Goal: Task Accomplishment & Management: Use online tool/utility

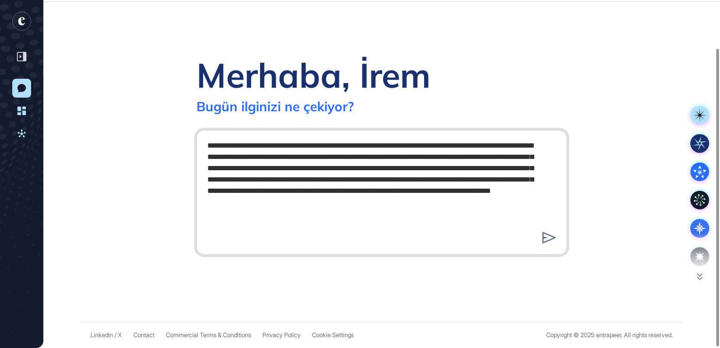
scroll to position [348, 720]
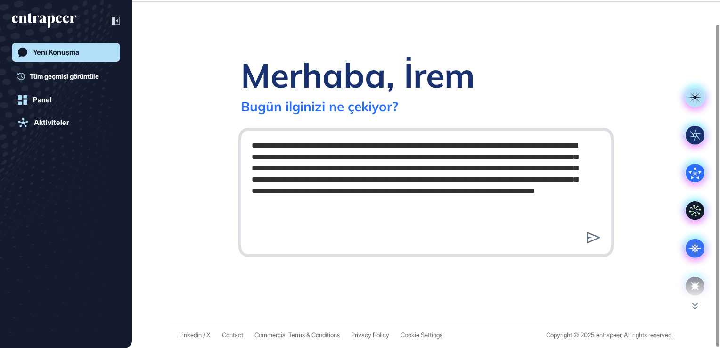
click at [352, 219] on textarea "**********" at bounding box center [426, 190] width 360 height 109
click at [357, 225] on textarea "**********" at bounding box center [426, 190] width 360 height 109
drag, startPoint x: 386, startPoint y: 225, endPoint x: 161, endPoint y: 89, distance: 262.6
click at [161, 89] on div "**********" at bounding box center [426, 161] width 588 height 319
paste textarea "**********"
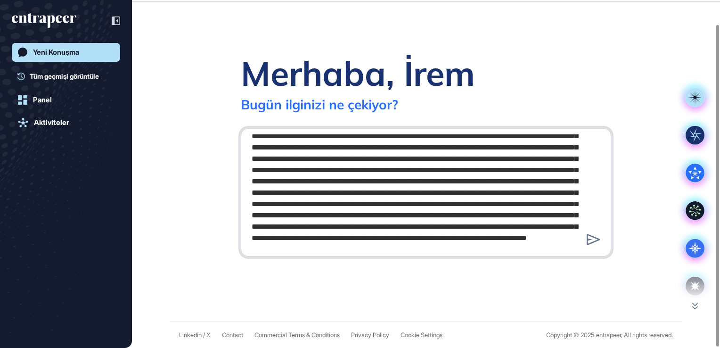
scroll to position [313, 0]
type textarea "**********"
click at [357, 244] on icon at bounding box center [592, 239] width 13 height 11
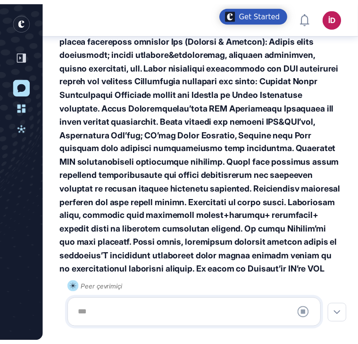
scroll to position [344, 358]
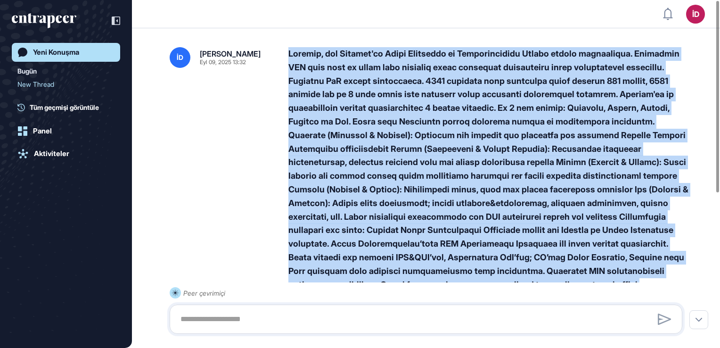
drag, startPoint x: 527, startPoint y: 175, endPoint x: 285, endPoint y: 54, distance: 270.3
click at [285, 54] on div "İD İrem Durmuşoğlu Eyl 09, 2025 13:32" at bounding box center [426, 250] width 512 height 407
copy div "Merhaba, ben Şişecam'da Süreç Otomasyon ve Dijitalizasyon Uzmanı olarak çalışıy…"
click at [65, 57] on link "Yeni Konuşma" at bounding box center [66, 52] width 108 height 19
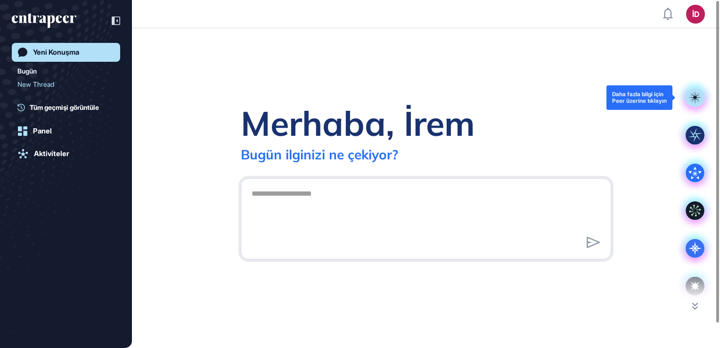
click at [357, 101] on icon at bounding box center [695, 97] width 14 height 14
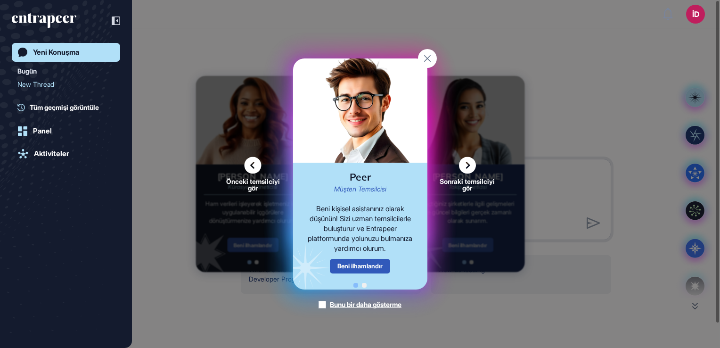
click at [357, 168] on icon at bounding box center [467, 165] width 17 height 17
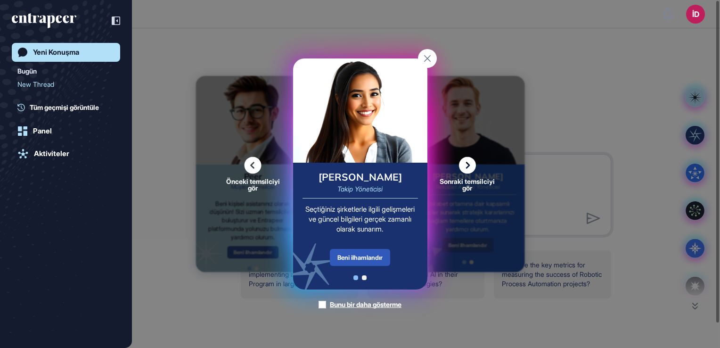
click at [357, 168] on icon at bounding box center [467, 165] width 17 height 17
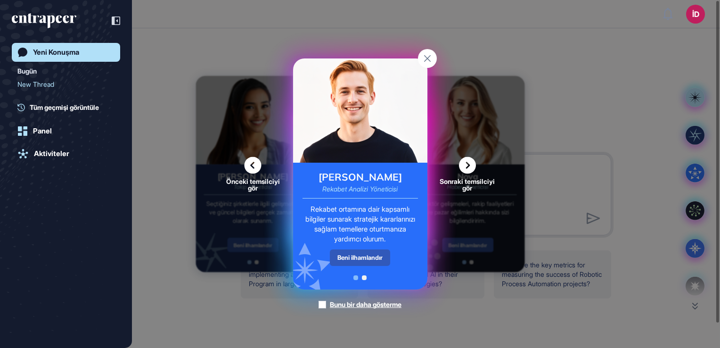
click at [357, 168] on icon at bounding box center [467, 165] width 17 height 17
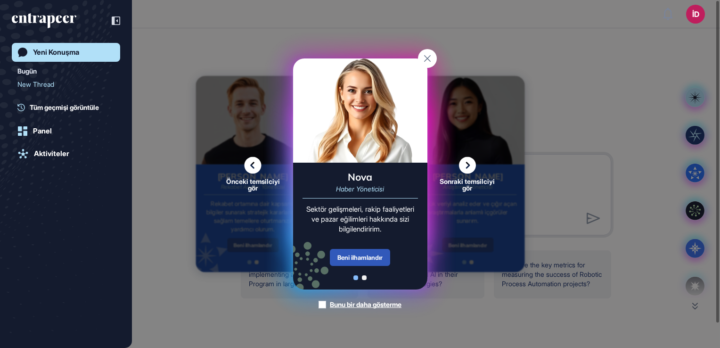
click at [357, 170] on icon at bounding box center [467, 165] width 17 height 17
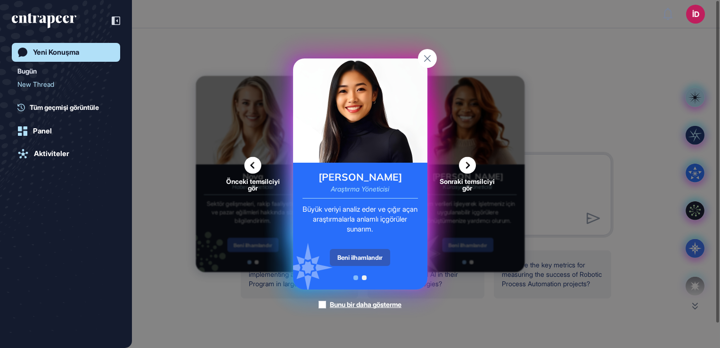
click at [357, 170] on icon at bounding box center [467, 165] width 17 height 17
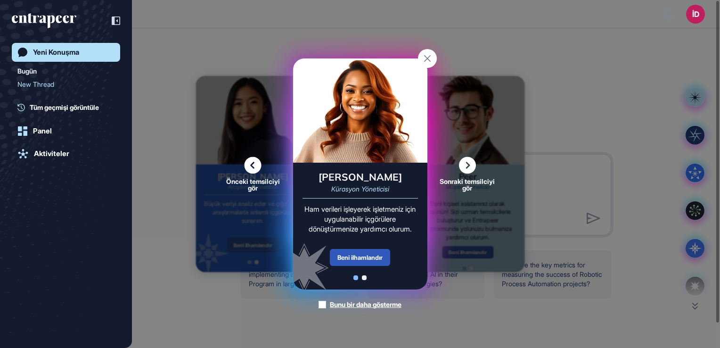
click at [357, 170] on icon at bounding box center [467, 165] width 17 height 17
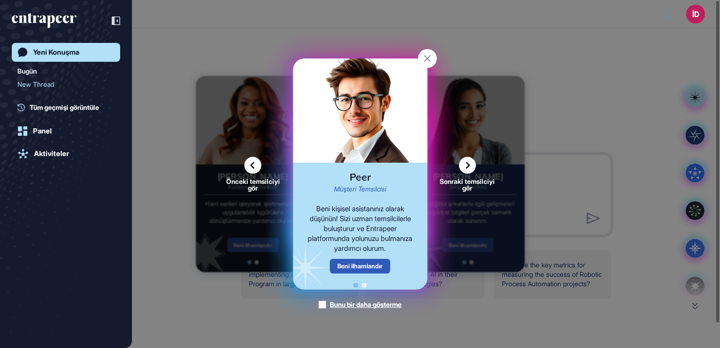
click at [357, 170] on icon at bounding box center [467, 165] width 17 height 17
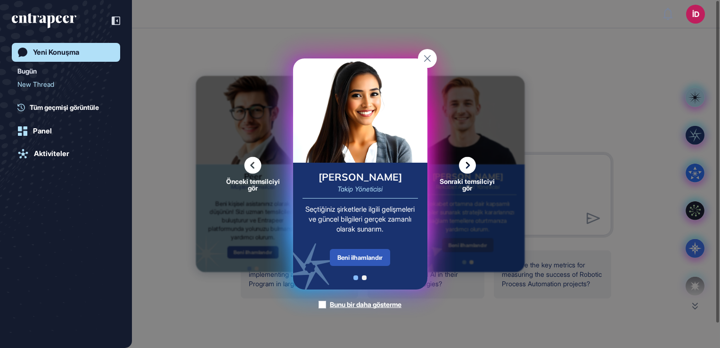
click at [357, 170] on icon at bounding box center [467, 165] width 17 height 17
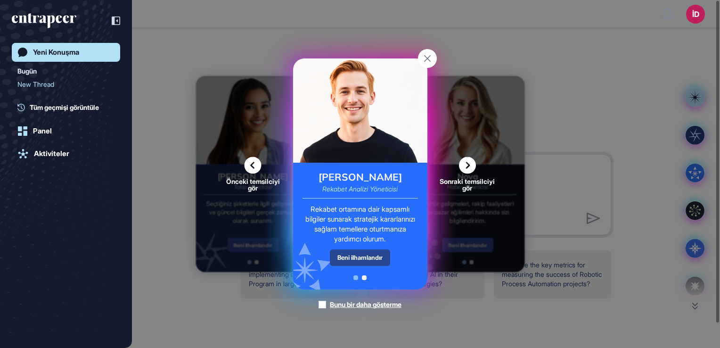
click at [357, 263] on div "Beni ilhamlandır" at bounding box center [360, 257] width 60 height 16
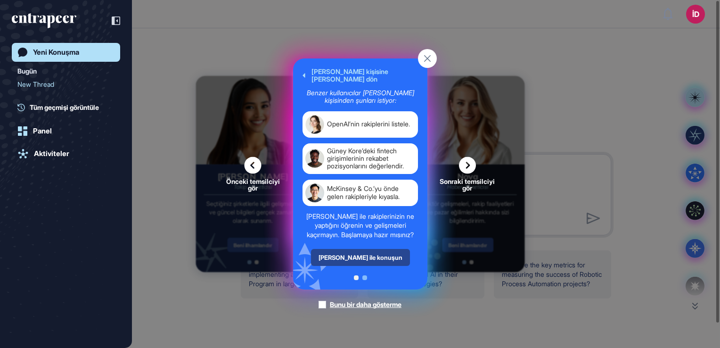
click at [357, 263] on div "Nash ile konuşun" at bounding box center [359, 257] width 99 height 17
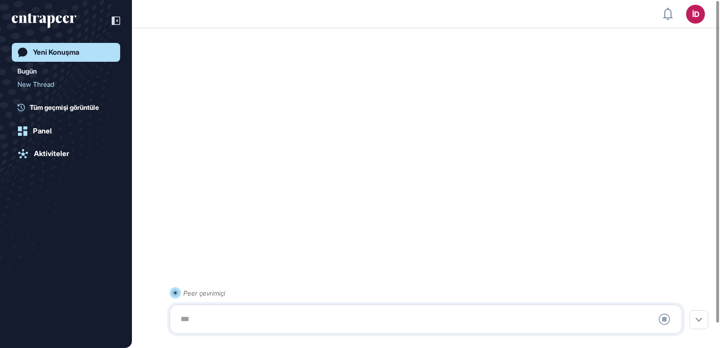
click at [348, 318] on div at bounding box center [426, 318] width 502 height 19
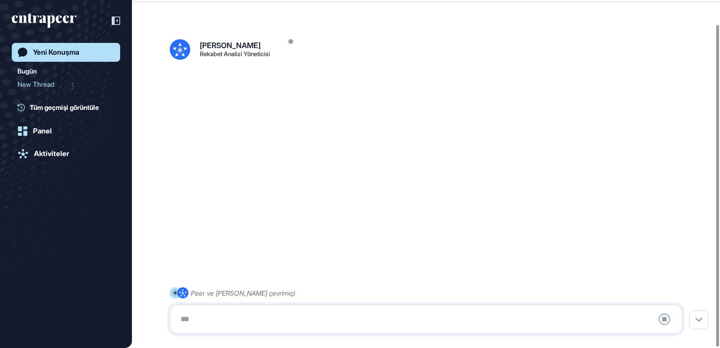
scroll to position [26, 0]
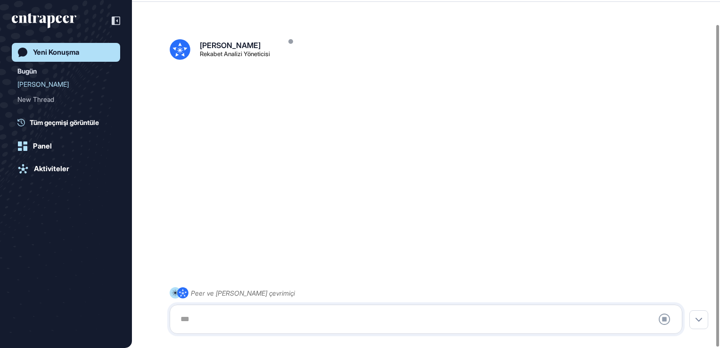
click at [268, 313] on div at bounding box center [426, 318] width 502 height 19
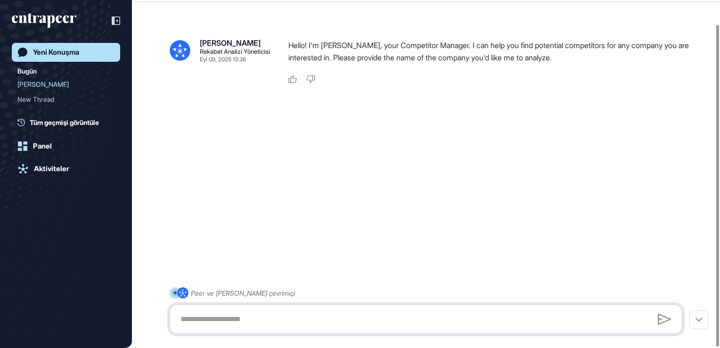
click at [238, 321] on textarea at bounding box center [426, 318] width 502 height 19
paste textarea "**********"
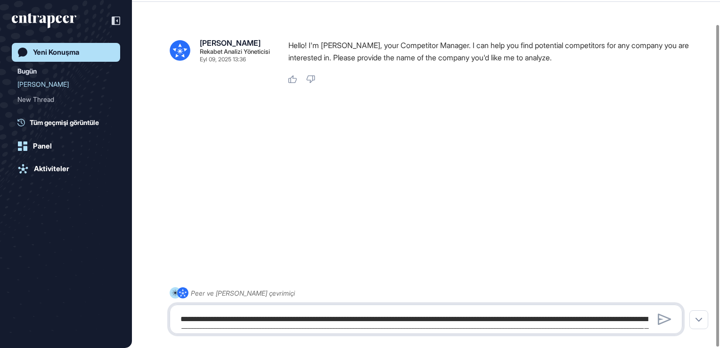
scroll to position [127, 0]
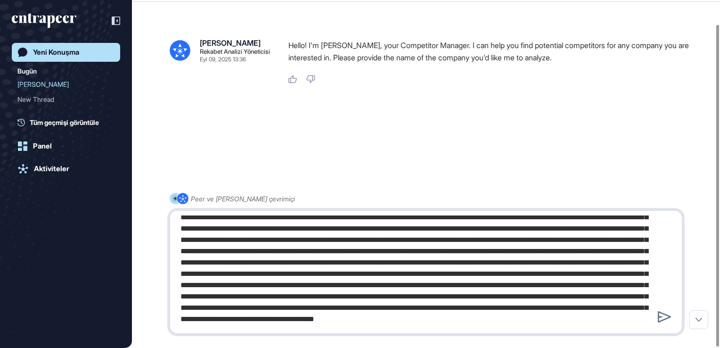
type textarea "**********"
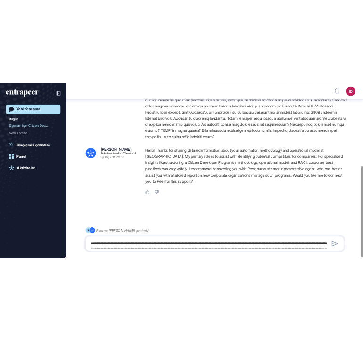
scroll to position [316, 0]
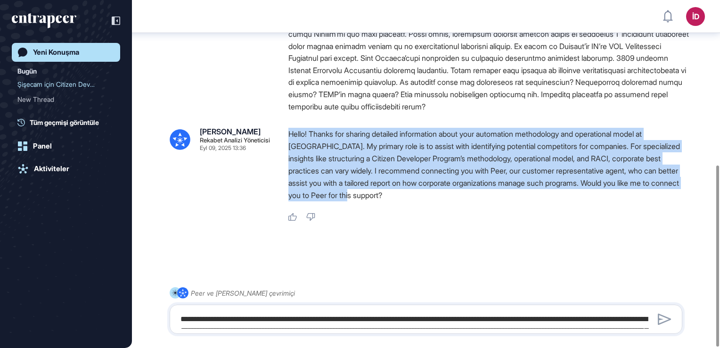
drag, startPoint x: 446, startPoint y: 195, endPoint x: 284, endPoint y: 133, distance: 173.6
click at [284, 133] on div "Nash Rekabet Analizi Yöneticisi Eyl 09, 2025 13:36 Hello! Thanks for sharing de…" at bounding box center [426, 175] width 512 height 94
copy p "Hello! Thanks for sharing detailed information about your automation methodolog…"
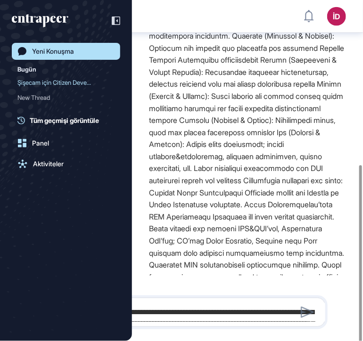
scroll to position [341, 363]
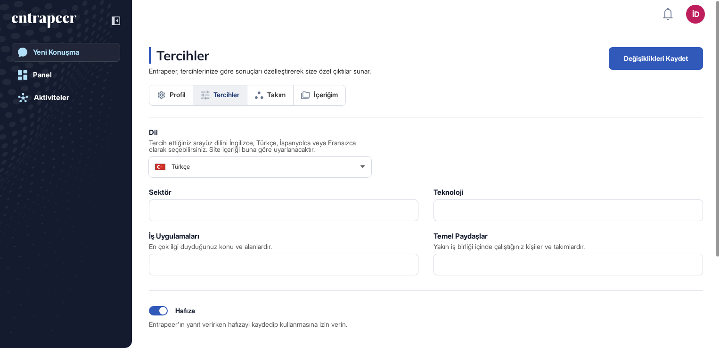
click at [74, 57] on link "Yeni Konuşma" at bounding box center [66, 52] width 108 height 19
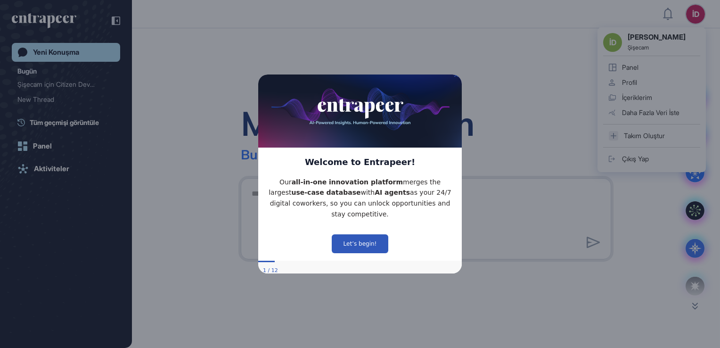
click at [455, 76] on icon "Close Preview" at bounding box center [456, 75] width 4 height 4
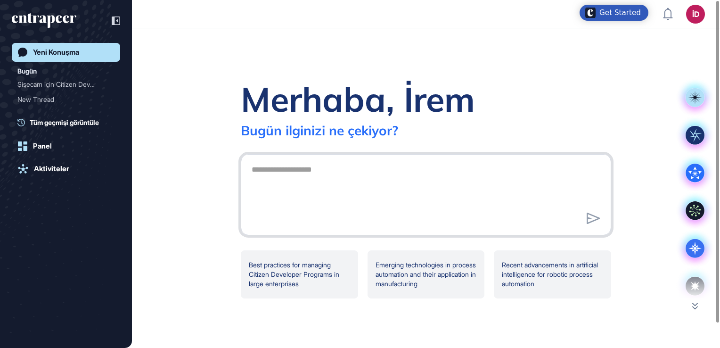
click at [325, 177] on textarea at bounding box center [426, 193] width 360 height 66
paste textarea "**********"
type textarea "**********"
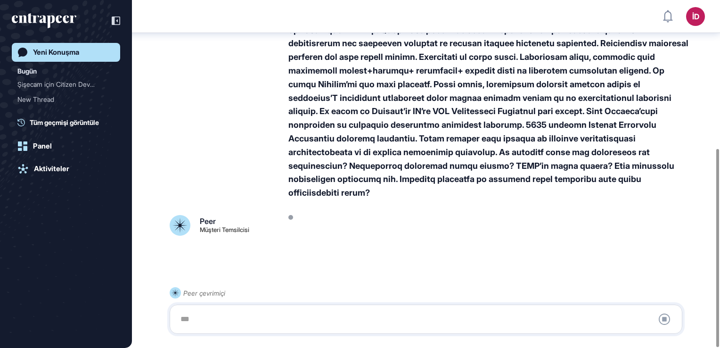
scroll to position [260, 0]
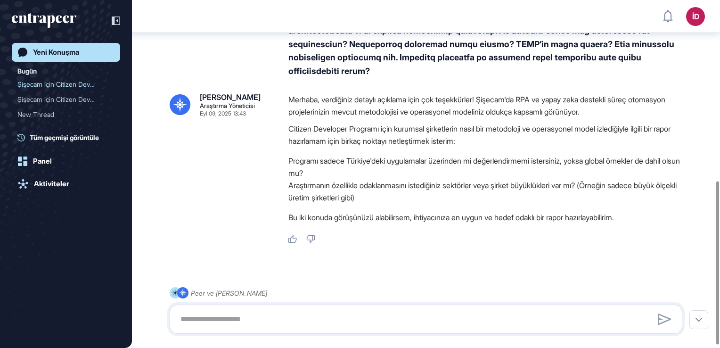
scroll to position [389, 0]
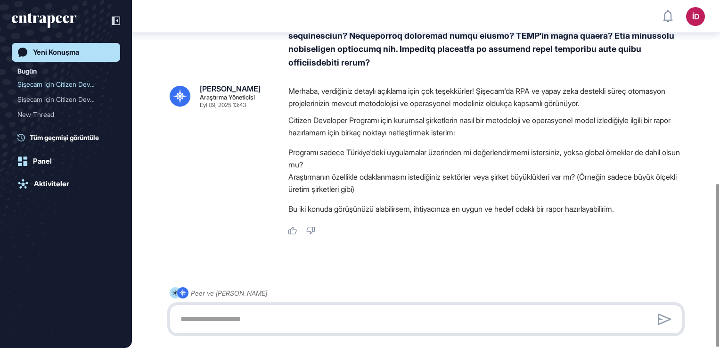
click at [348, 311] on textarea at bounding box center [426, 318] width 502 height 19
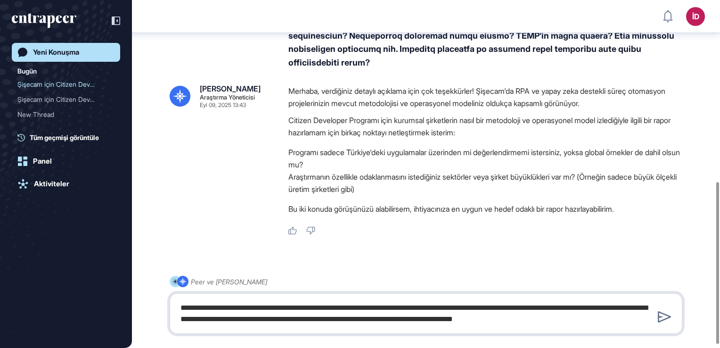
type textarea "**********"
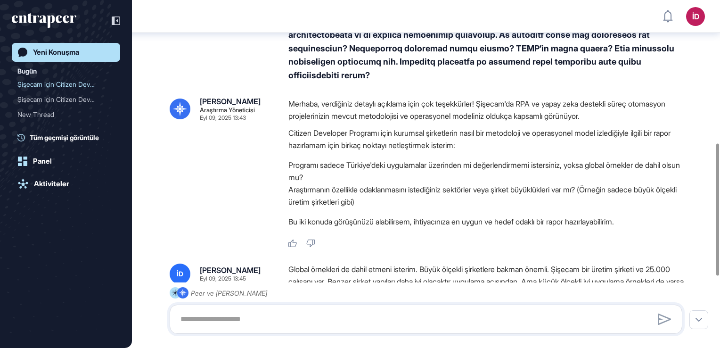
scroll to position [565, 0]
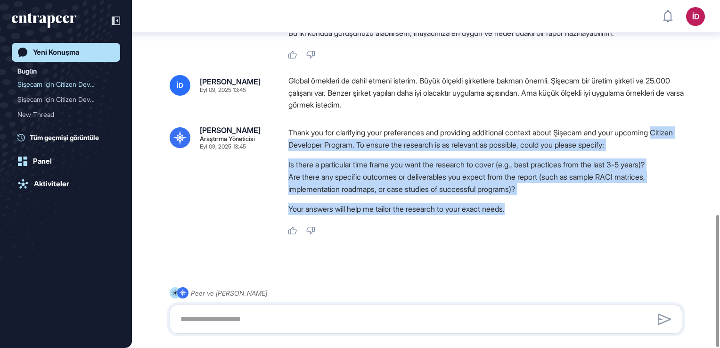
drag, startPoint x: 526, startPoint y: 195, endPoint x: 286, endPoint y: 126, distance: 249.1
click at [286, 126] on div "[PERSON_NAME] Yöneticisi Eyl 09, 2025 13:45 Thank you for clarifying your prefe…" at bounding box center [426, 180] width 512 height 109
drag, startPoint x: 286, startPoint y: 126, endPoint x: 339, endPoint y: 184, distance: 78.7
click at [344, 176] on li "Are there any specific outcomes or deliverables you expect from the report (suc…" at bounding box center [488, 183] width 401 height 24
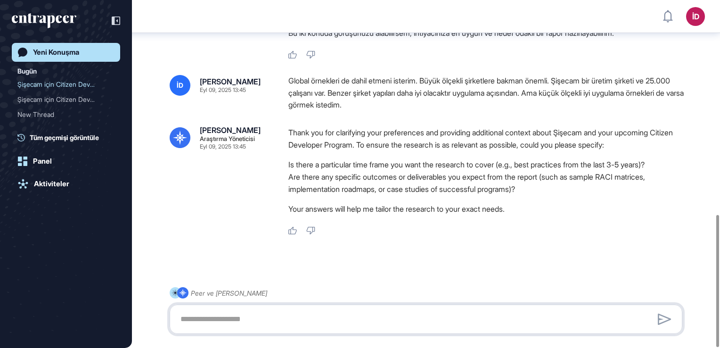
click at [284, 321] on textarea at bounding box center [426, 318] width 502 height 19
type textarea "*"
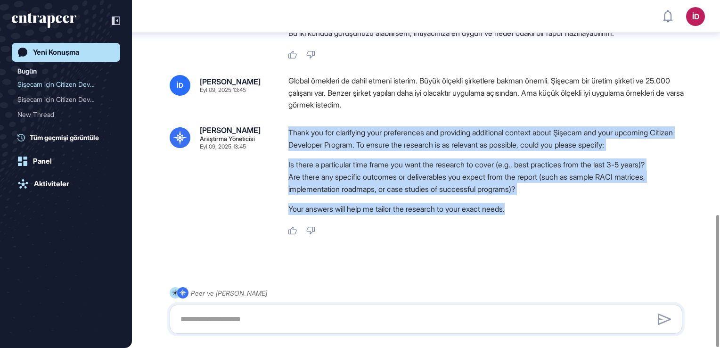
drag, startPoint x: 537, startPoint y: 195, endPoint x: 281, endPoint y: 122, distance: 265.9
click at [281, 126] on div "[PERSON_NAME] Yöneticisi Eyl 09, 2025 13:45 Thank you for clarifying your prefe…" at bounding box center [426, 180] width 512 height 109
copy div "Thank you for clarifying your preferences and providing additional context abou…"
click at [254, 317] on textarea at bounding box center [426, 318] width 502 height 19
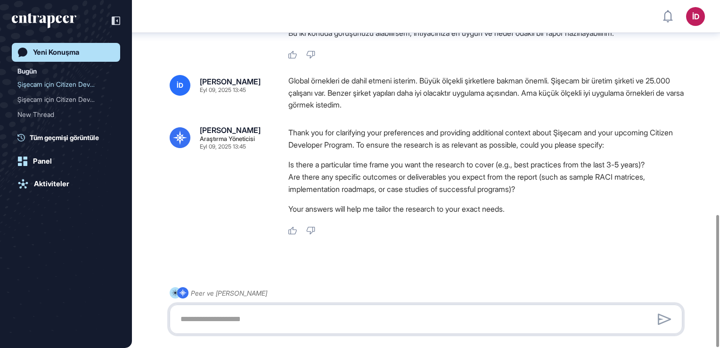
paste textarea "**********"
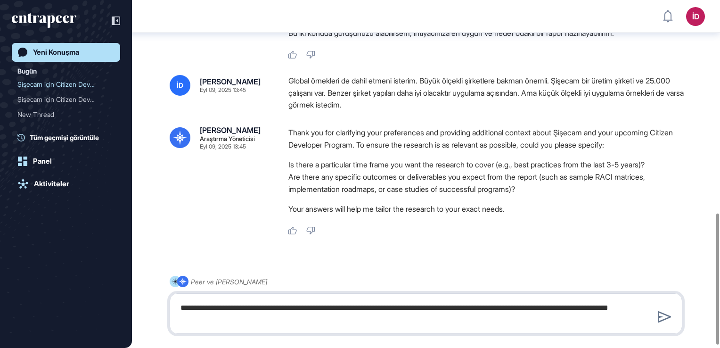
type textarea "**********"
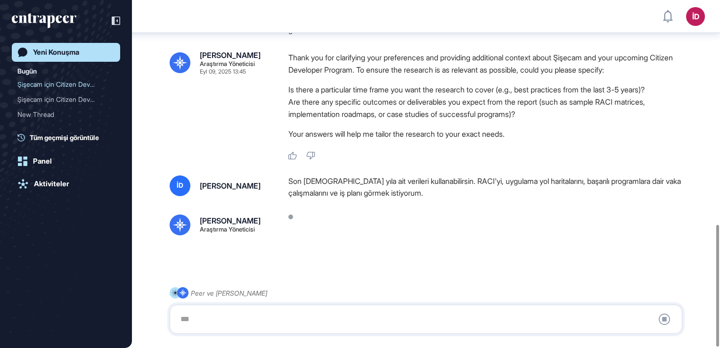
scroll to position [640, 0]
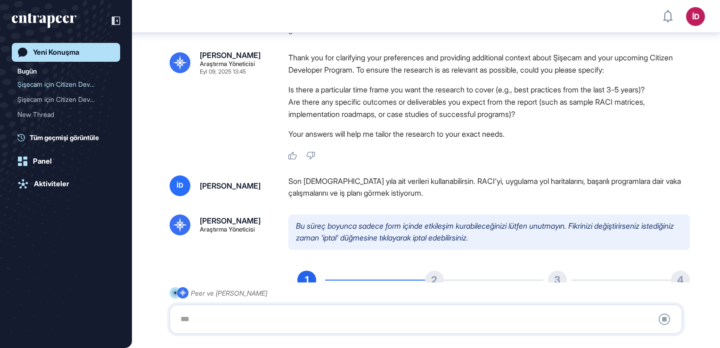
type input "**********"
type input "*"
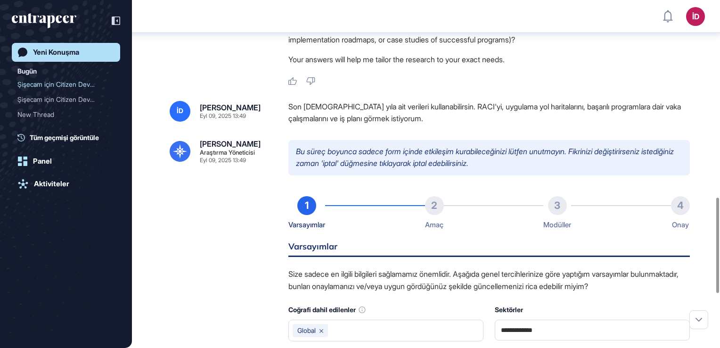
scroll to position [729, 0]
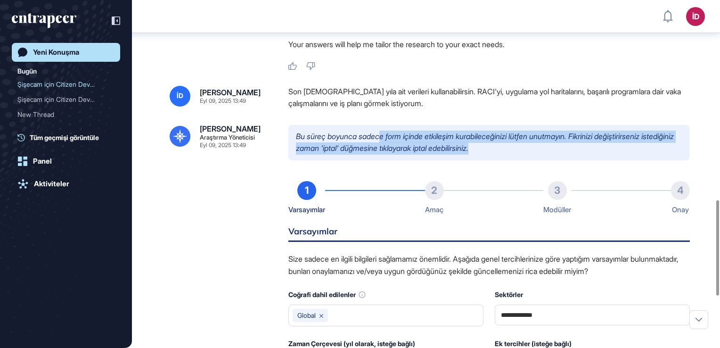
drag, startPoint x: 385, startPoint y: 125, endPoint x: 585, endPoint y: 129, distance: 200.2
click at [585, 129] on p "Bu süreç boyunca sadece form içinde etkileşim kurabileceğinizi lütfen unutmayın…" at bounding box center [488, 142] width 401 height 35
click at [562, 133] on p "Bu süreç boyunca sadece form içinde etkileşim kurabileceğinizi lütfen unutmayın…" at bounding box center [488, 142] width 401 height 35
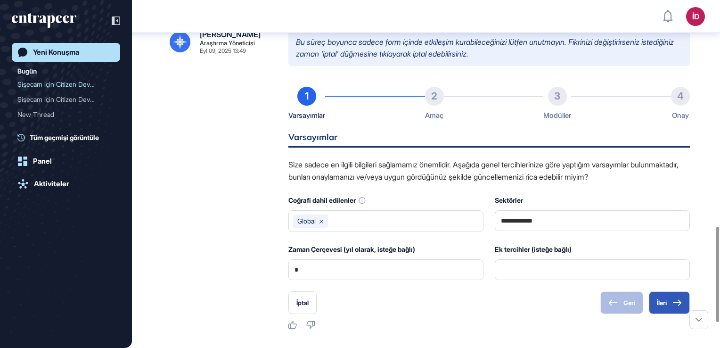
scroll to position [870, 0]
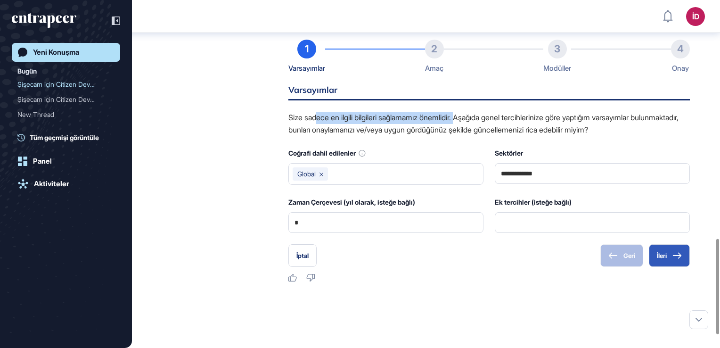
drag, startPoint x: 319, startPoint y: 103, endPoint x: 466, endPoint y: 107, distance: 147.0
click at [466, 112] on p "Size sadece en ilgili bilgileri sağlamamız önemlidir. Aşağıda genel tercihlerin…" at bounding box center [488, 124] width 401 height 24
click at [463, 112] on p "Size sadece en ilgili bilgileri sağlamamız önemlidir. Aşağıda genel tercihlerin…" at bounding box center [488, 124] width 401 height 24
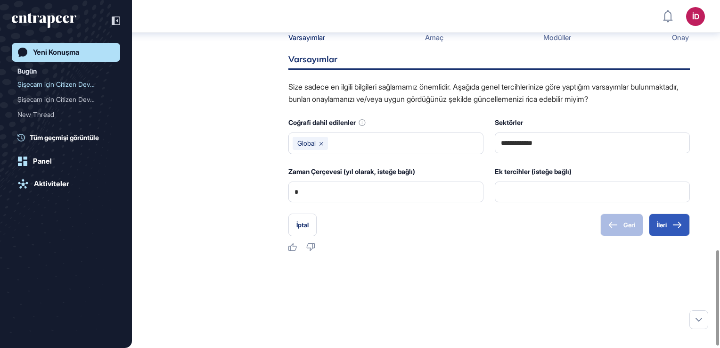
scroll to position [918, 0]
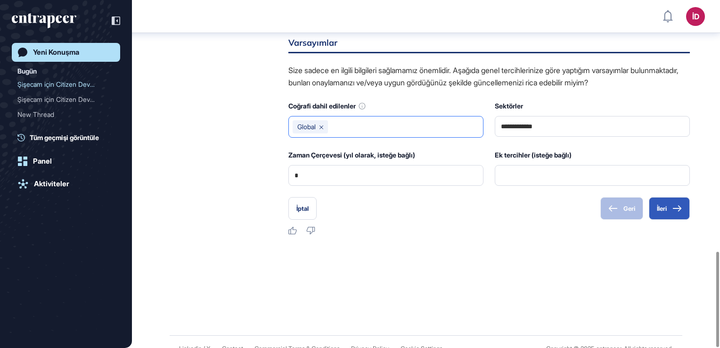
click at [357, 120] on input "text" at bounding box center [405, 126] width 147 height 13
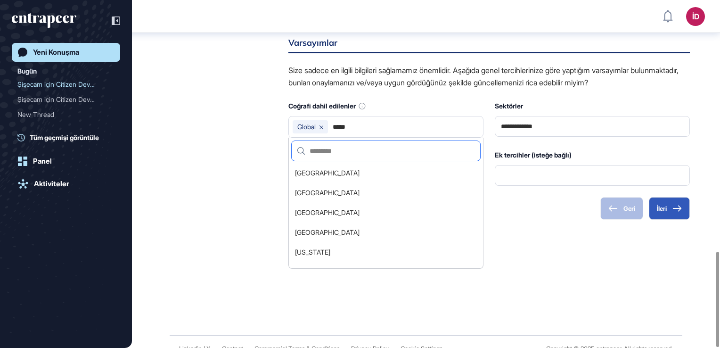
click at [341, 141] on input "text" at bounding box center [390, 151] width 170 height 20
click at [350, 120] on input "*****" at bounding box center [405, 126] width 147 height 13
type input "*"
drag, startPoint x: 335, startPoint y: 116, endPoint x: 239, endPoint y: 115, distance: 96.1
click at [239, 115] on div "[PERSON_NAME] Araştırma Yöneticisi Eyl 09, 2025 13:49 Bu süreç boyunca sadece f…" at bounding box center [426, 85] width 512 height 299
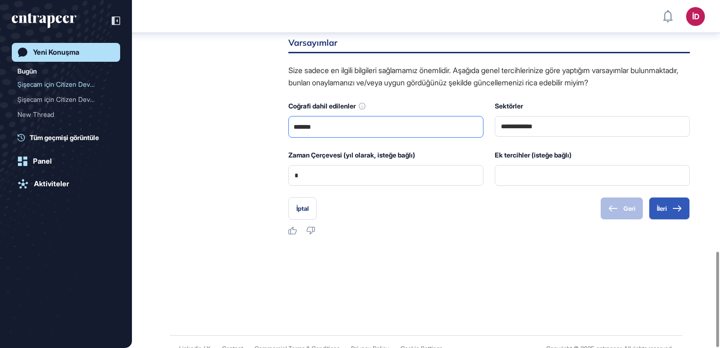
click at [322, 120] on input "******" at bounding box center [386, 126] width 187 height 13
type input "******"
click at [420, 203] on div "İptal Geri İleri" at bounding box center [488, 208] width 401 height 23
click at [355, 116] on div "******" at bounding box center [385, 127] width 195 height 22
click at [351, 120] on input "******" at bounding box center [386, 126] width 187 height 13
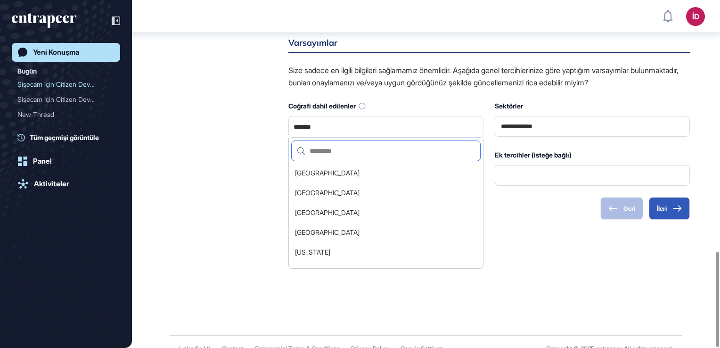
click at [344, 141] on input "text" at bounding box center [390, 151] width 170 height 20
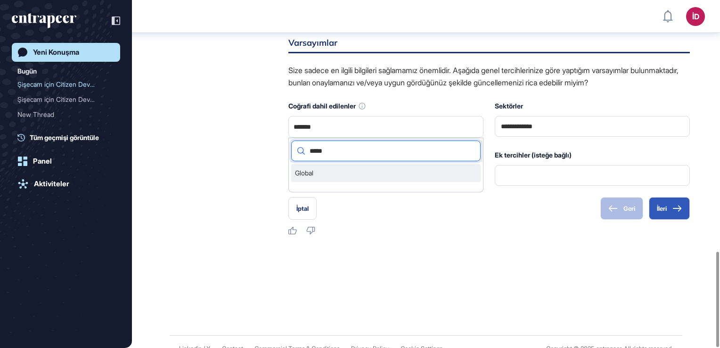
type input "*****"
click at [306, 164] on li "Global" at bounding box center [385, 173] width 189 height 18
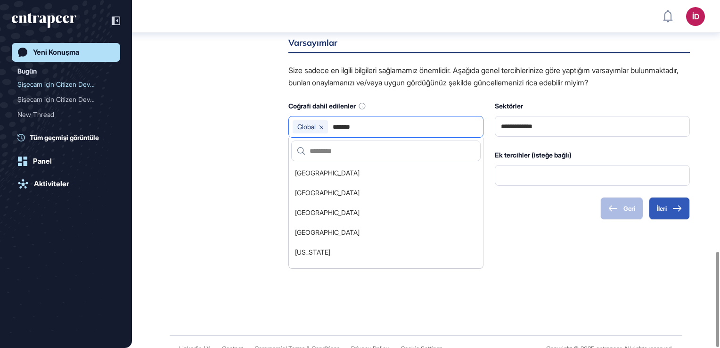
click at [361, 120] on input "******" at bounding box center [405, 126] width 147 height 13
type input "*"
type input "******"
click at [349, 141] on input "text" at bounding box center [390, 151] width 170 height 20
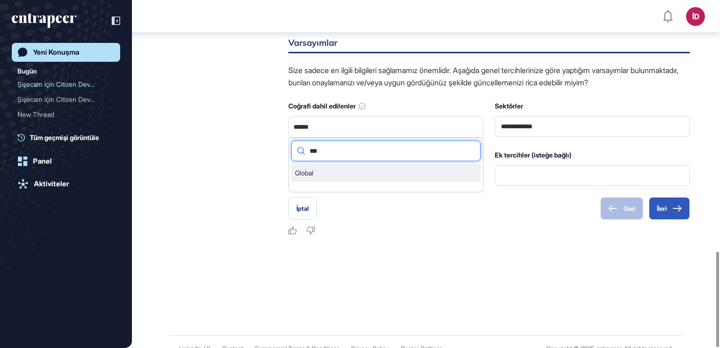
type input "***"
click at [344, 164] on li "Global" at bounding box center [385, 173] width 189 height 18
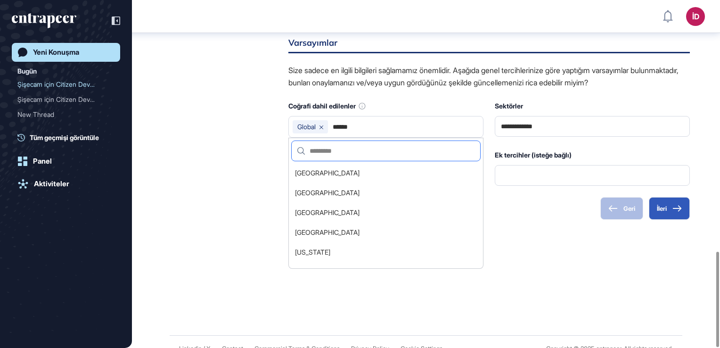
click at [322, 141] on input "text" at bounding box center [390, 151] width 170 height 20
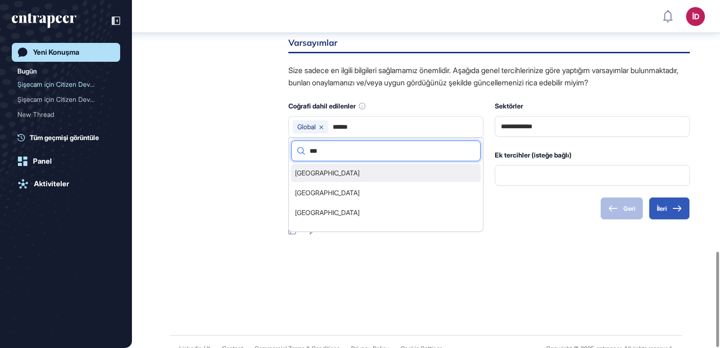
type input "***"
click at [330, 164] on li "[GEOGRAPHIC_DATA]" at bounding box center [385, 173] width 189 height 18
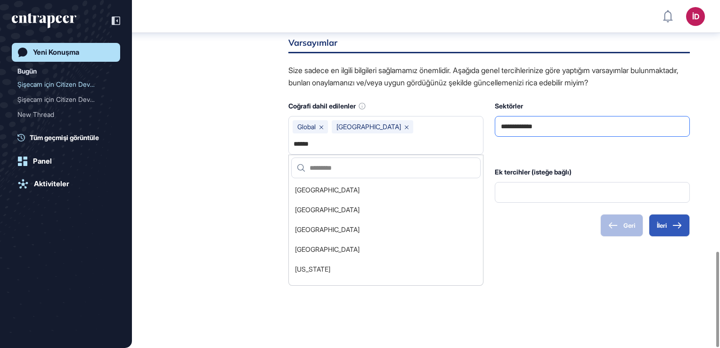
click at [560, 116] on input "**********" at bounding box center [592, 126] width 183 height 20
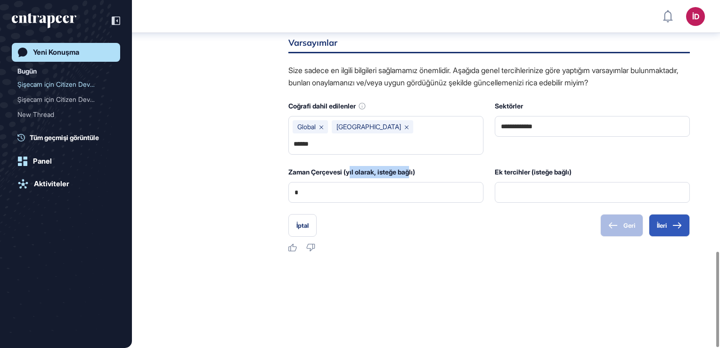
drag, startPoint x: 350, startPoint y: 139, endPoint x: 415, endPoint y: 142, distance: 64.6
click at [415, 166] on div "Zaman Çerçevesi (yıl olarak, isteğe bağlı)" at bounding box center [385, 172] width 195 height 12
click at [376, 166] on div "Zaman Çerçevesi (yıl olarak, isteğe bağlı)" at bounding box center [385, 172] width 195 height 12
click at [587, 116] on input "**********" at bounding box center [592, 126] width 183 height 20
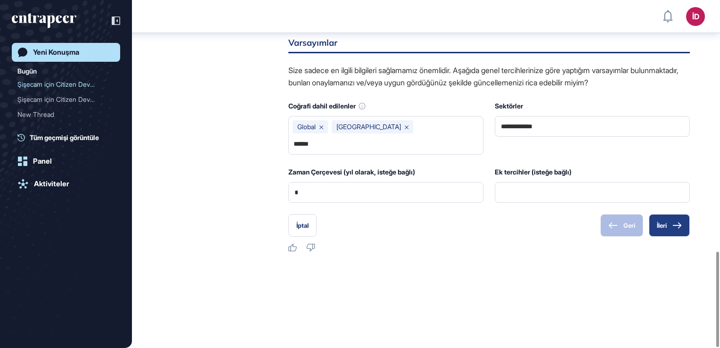
click at [682, 214] on button "İleri" at bounding box center [669, 225] width 41 height 23
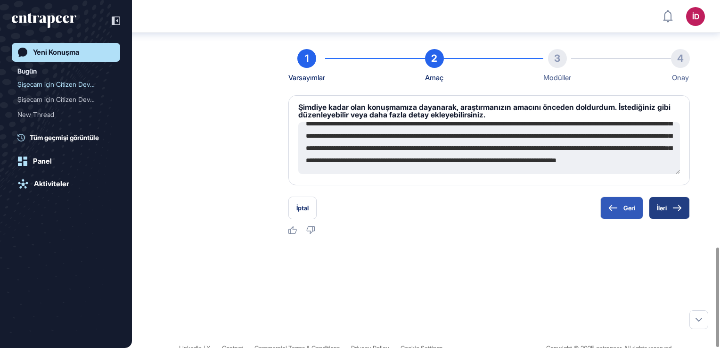
scroll to position [49, 0]
click at [683, 199] on button "İleri" at bounding box center [669, 207] width 41 height 23
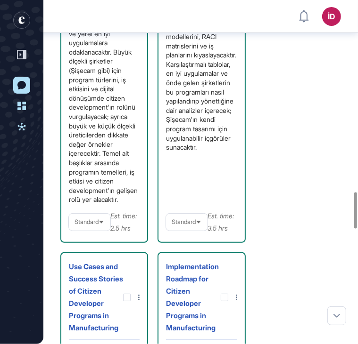
scroll to position [1830, 0]
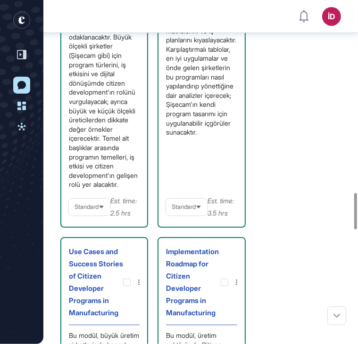
click at [94, 207] on span "Standard" at bounding box center [86, 206] width 24 height 7
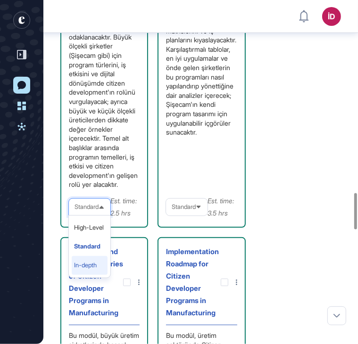
click at [95, 267] on li "In-depth" at bounding box center [90, 265] width 36 height 19
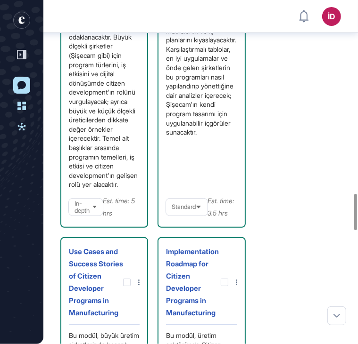
click at [196, 201] on div "Standard" at bounding box center [186, 207] width 41 height 18
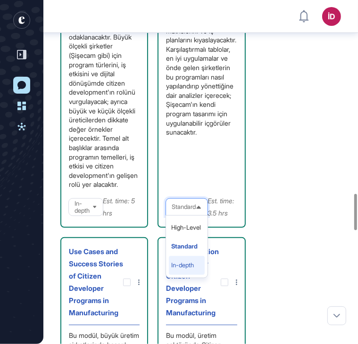
click at [187, 256] on li "In-depth" at bounding box center [187, 265] width 36 height 19
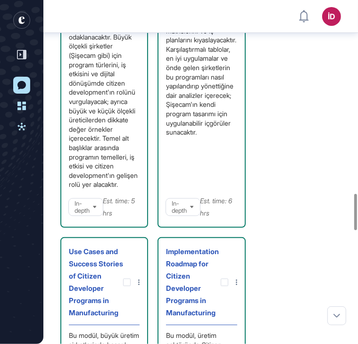
click at [293, 209] on div "Overview of Citizen Developer Programs in Manufacturing Enterprises Bu modül, ü…" at bounding box center [200, 191] width 280 height 690
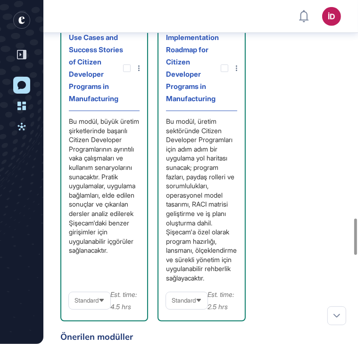
scroll to position [2065, 0]
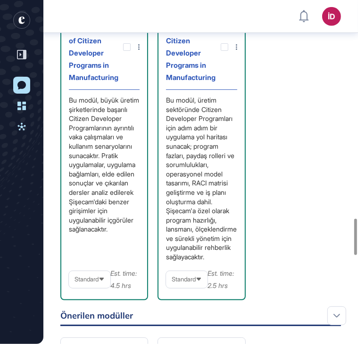
click at [100, 289] on div "Standard" at bounding box center [89, 279] width 41 height 18
click at [186, 286] on div "Standard" at bounding box center [186, 279] width 41 height 18
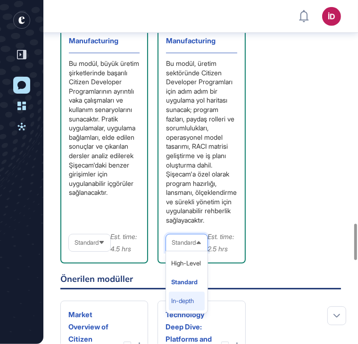
scroll to position [2113, 0]
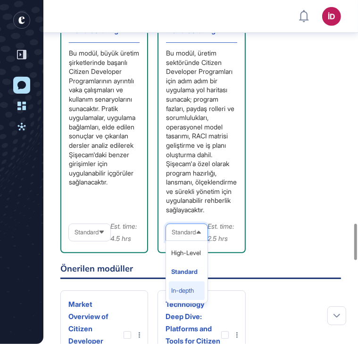
click at [187, 293] on li "In-depth" at bounding box center [187, 291] width 36 height 19
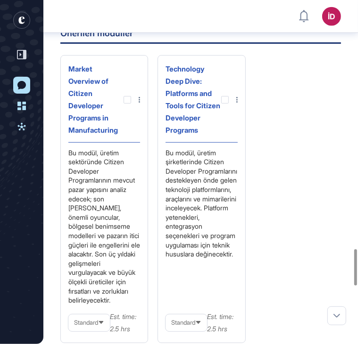
scroll to position [2395, 0]
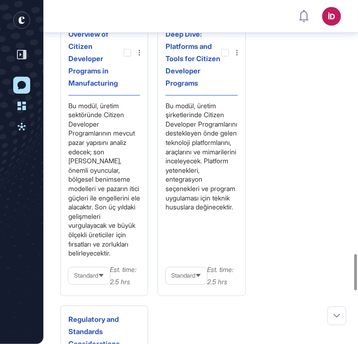
click at [91, 279] on span "Standard" at bounding box center [86, 275] width 24 height 7
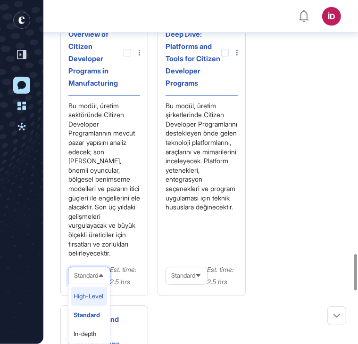
click at [98, 306] on li "High-Level" at bounding box center [89, 296] width 36 height 19
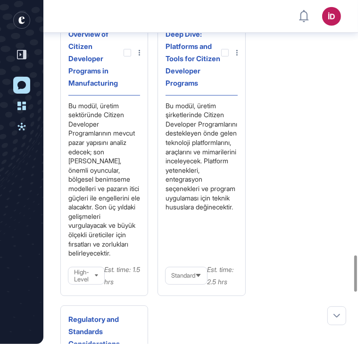
scroll to position [2442, 0]
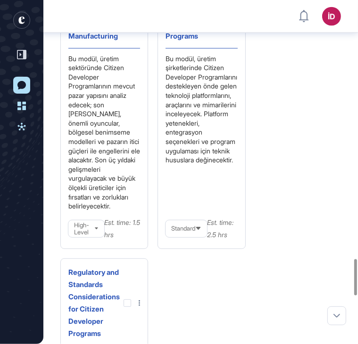
click at [177, 232] on span "Standard" at bounding box center [183, 228] width 24 height 7
click at [187, 297] on li "In-depth" at bounding box center [186, 287] width 36 height 19
click at [281, 260] on div "Market Overview of Citizen Developer Programs in Manufacturing Bu modül, üretim…" at bounding box center [200, 245] width 280 height 568
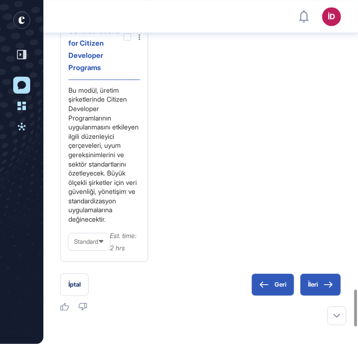
scroll to position [2725, 0]
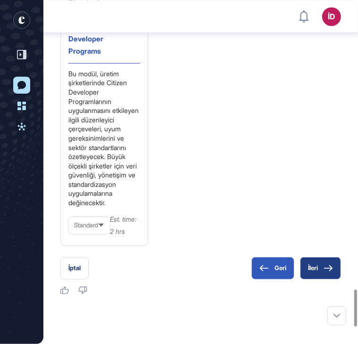
click at [309, 280] on button "İleri" at bounding box center [320, 268] width 41 height 23
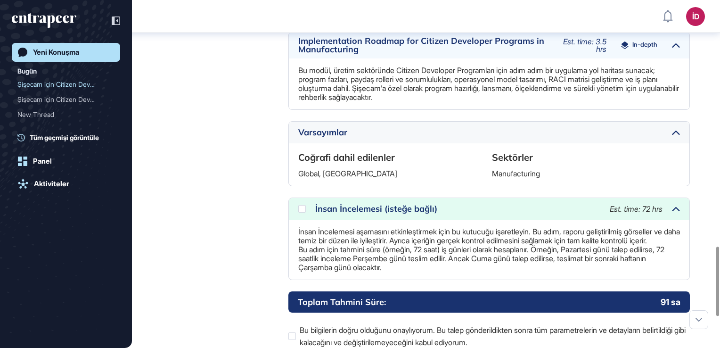
scroll to position [1237, 0]
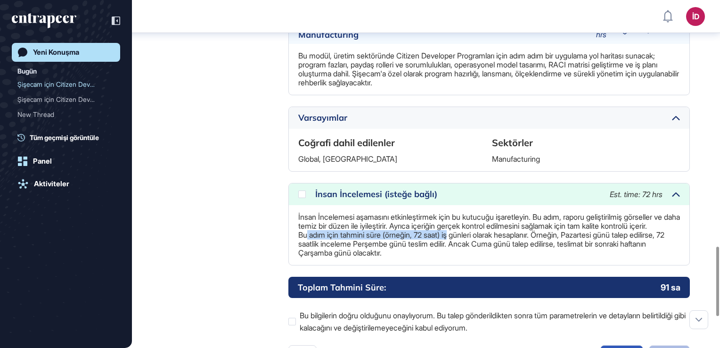
drag, startPoint x: 307, startPoint y: 228, endPoint x: 457, endPoint y: 232, distance: 150.8
click at [457, 232] on p "İnsan İncelemesi aşamasını etkinleştirmek için bu kutucuğu işaretleyin. Bu adım…" at bounding box center [489, 234] width 382 height 45
click at [454, 229] on p "İnsan İncelemesi aşamasını etkinleştirmek için bu kutucuğu işaretleyin. Bu adım…" at bounding box center [489, 234] width 382 height 45
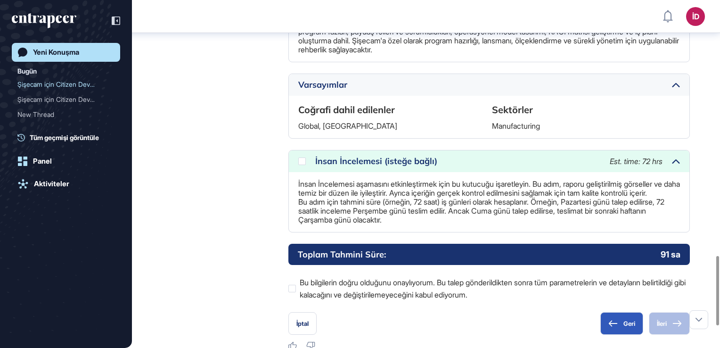
scroll to position [1284, 0]
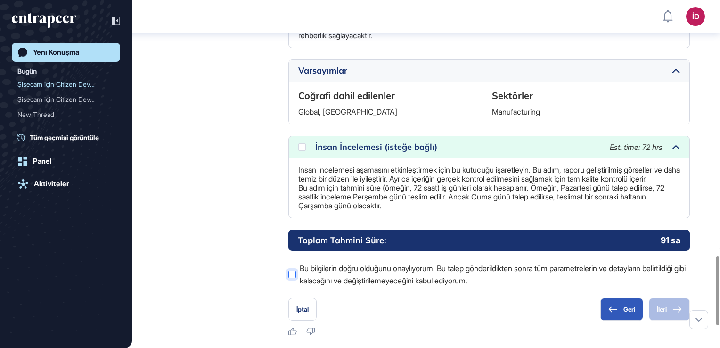
click at [296, 268] on label "Bu bilgilerin doğru olduğunu onaylıyorum. Bu talep gönderildikten sonra tüm par…" at bounding box center [488, 274] width 401 height 24
click at [667, 307] on button "İleri" at bounding box center [669, 309] width 41 height 23
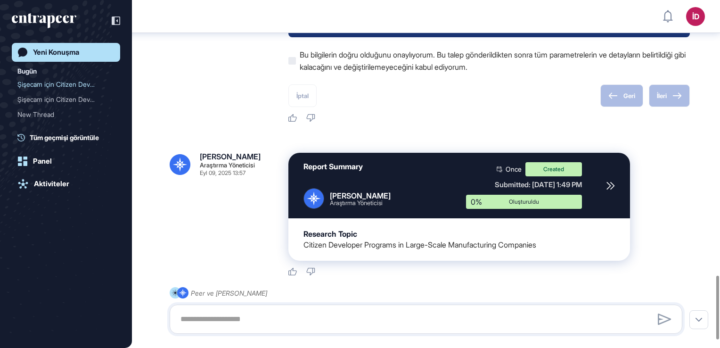
scroll to position [1547, 0]
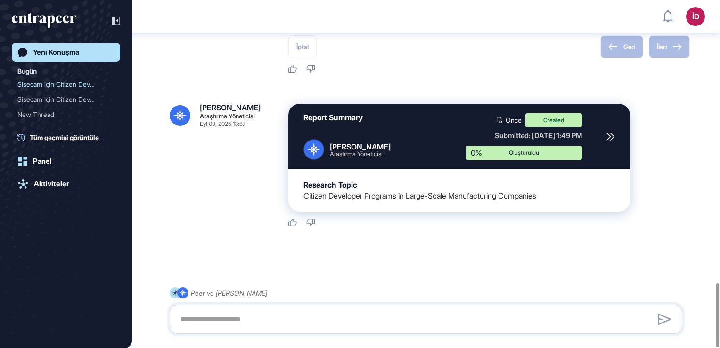
click at [612, 242] on div at bounding box center [426, 261] width 512 height 38
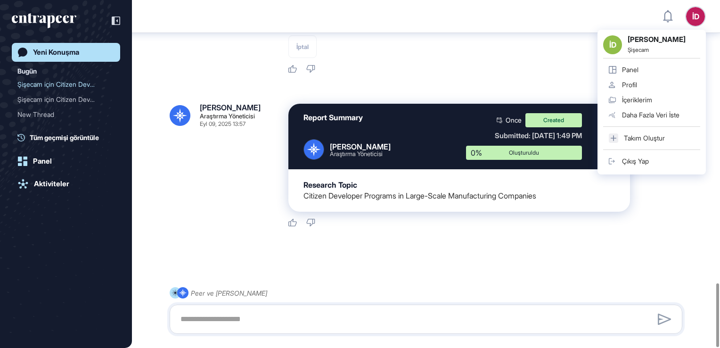
click at [702, 30] on div "İD [PERSON_NAME] Şişecam Panel Profil İçeriklerim Daha Fazla Veri İste Takım Ol…" at bounding box center [651, 102] width 108 height 145
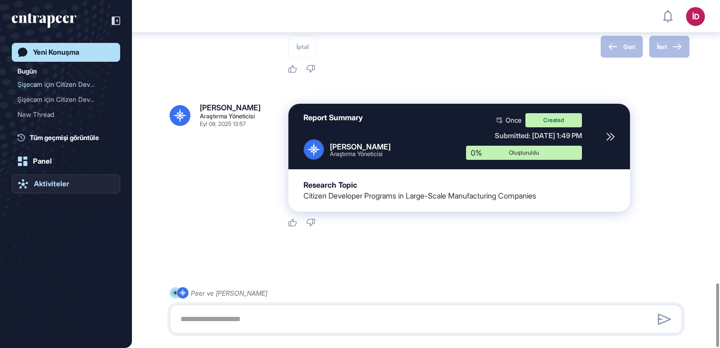
click at [53, 184] on div "Aktiviteler" at bounding box center [51, 183] width 35 height 8
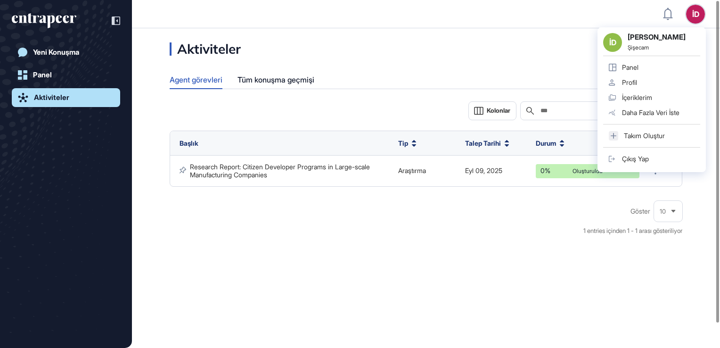
click at [692, 15] on div "İD" at bounding box center [695, 14] width 19 height 19
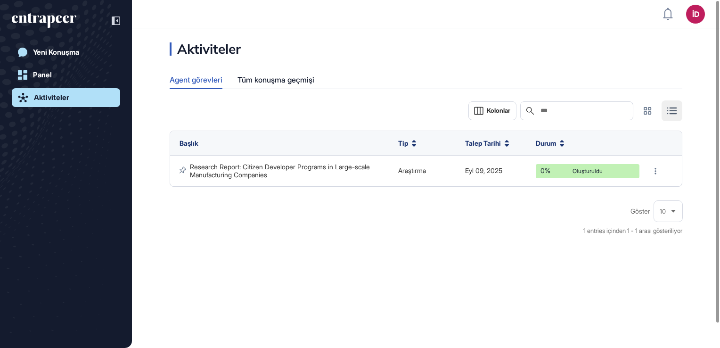
click at [452, 44] on div "Aktiviteler Agent görevleri Tüm konuşma geçmişi Kolonlar Ara Başlık Tip Talep T…" at bounding box center [426, 143] width 588 height 203
click at [60, 53] on div "Yeni Konuşma" at bounding box center [56, 52] width 46 height 8
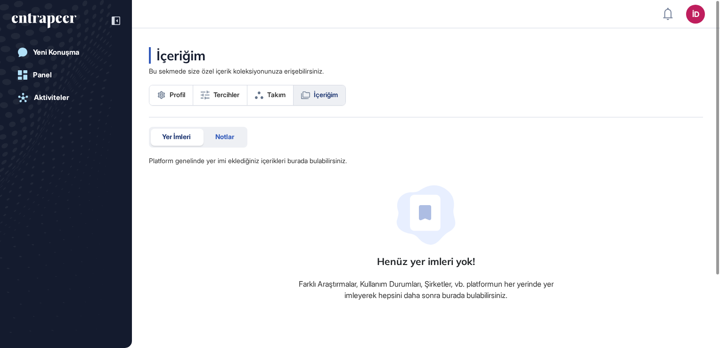
click at [230, 133] on span "Notlar" at bounding box center [224, 137] width 19 height 8
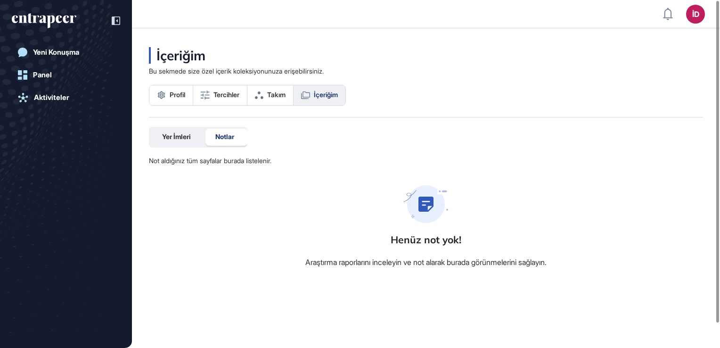
click at [197, 134] on div "Yer İmleri" at bounding box center [176, 137] width 51 height 17
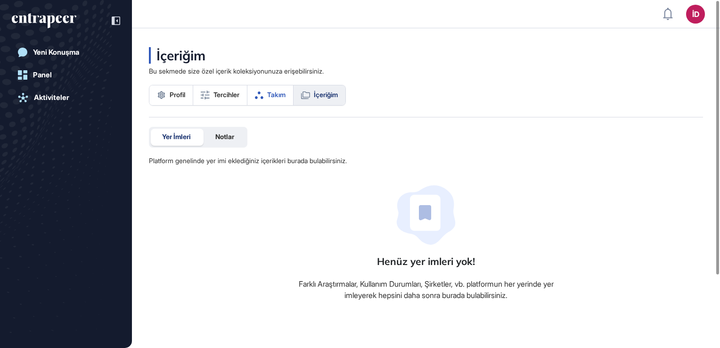
click at [277, 97] on span "Takım" at bounding box center [276, 95] width 18 height 8
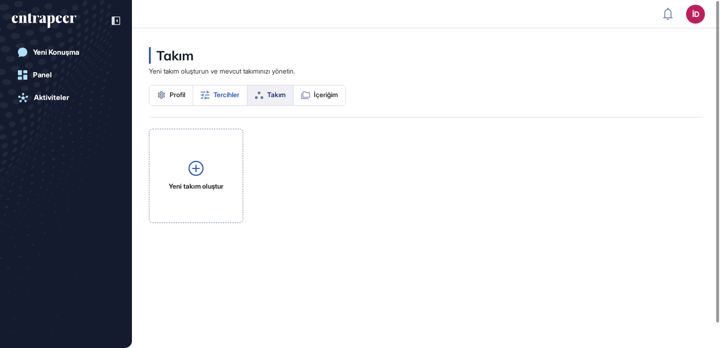
click at [215, 97] on span "Tercihler" at bounding box center [226, 95] width 26 height 8
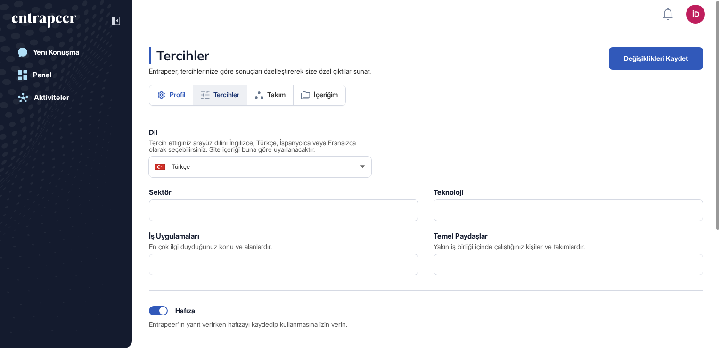
click at [179, 95] on span "Profil" at bounding box center [178, 95] width 16 height 8
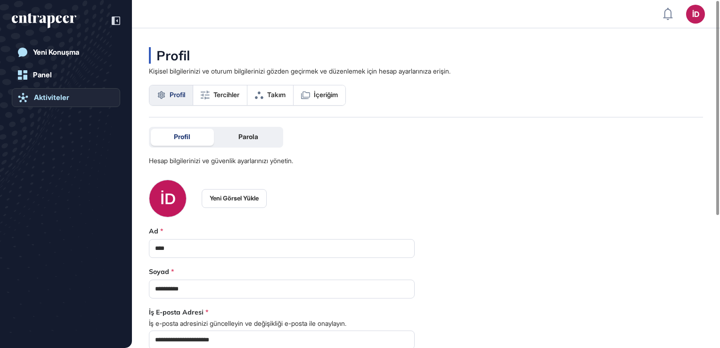
click at [55, 94] on div "Aktiviteler" at bounding box center [51, 97] width 35 height 8
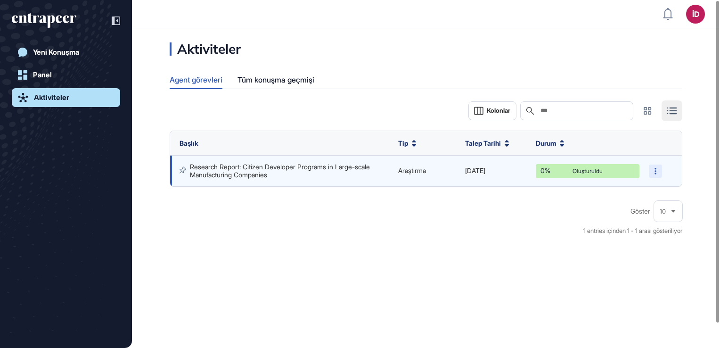
click at [650, 172] on div at bounding box center [655, 170] width 13 height 13
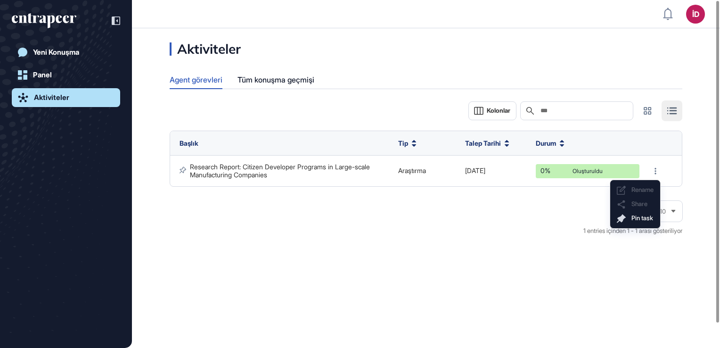
click at [697, 167] on div "Aktiviteler Agent görevleri Tüm konuşma geçmişi Kolonlar Ara Başlık Tip Talep T…" at bounding box center [426, 143] width 588 height 203
